Goal: Navigation & Orientation: Find specific page/section

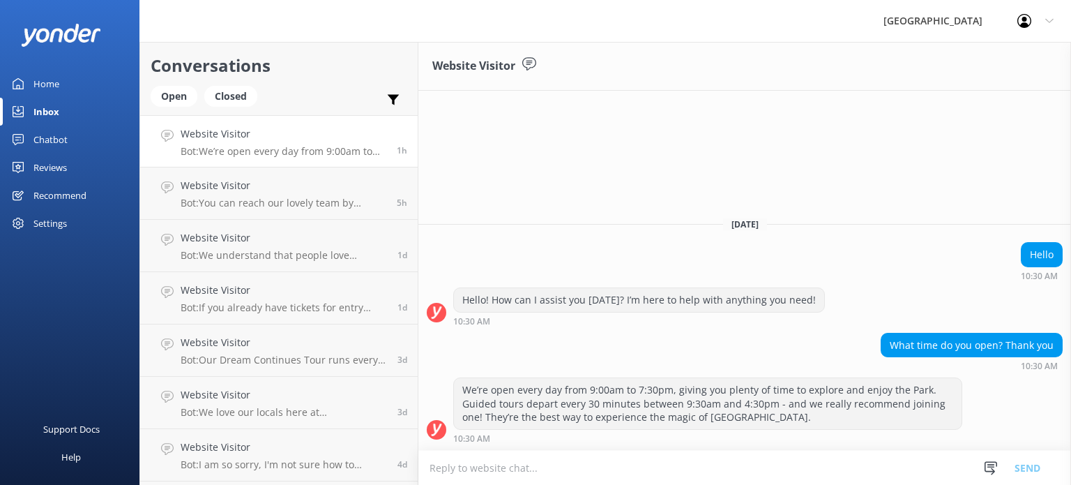
click at [43, 84] on div "Home" at bounding box center [46, 84] width 26 height 28
